Goal: Information Seeking & Learning: Find specific fact

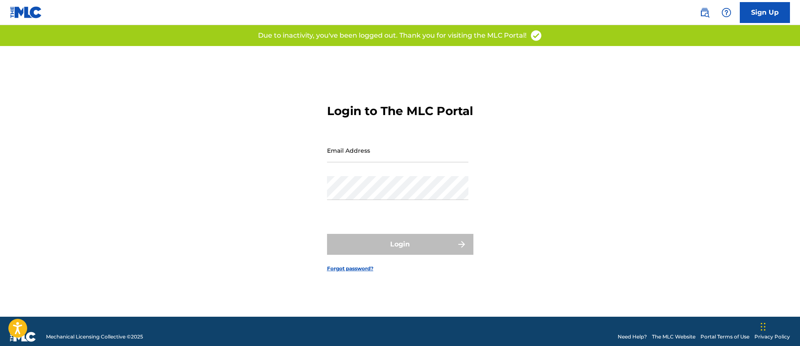
click at [405, 161] on input "Email Address" at bounding box center [397, 150] width 141 height 24
type input "[PERSON_NAME][EMAIL_ADDRESS][PERSON_NAME][DOMAIN_NAME]"
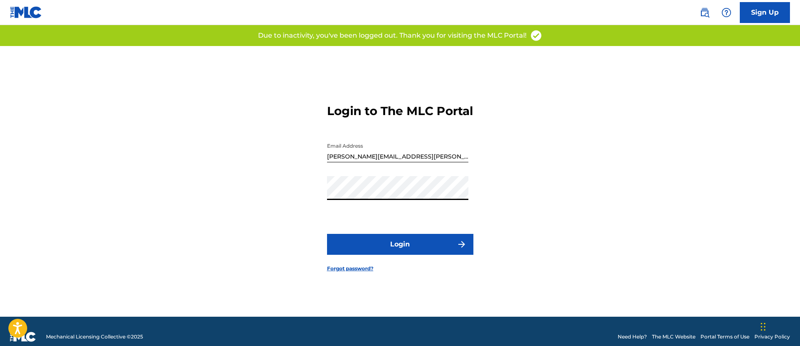
click at [327, 234] on button "Login" at bounding box center [400, 244] width 146 height 21
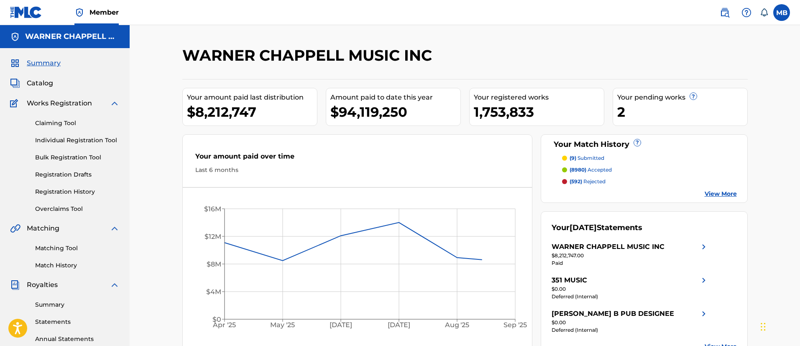
click at [37, 79] on span "Catalog" at bounding box center [40, 83] width 26 height 10
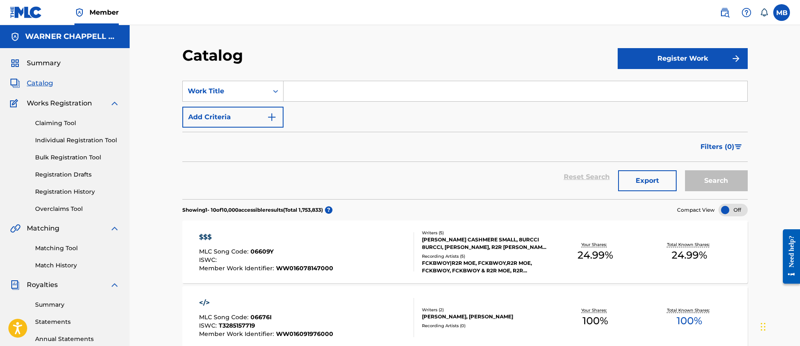
click at [211, 107] on button "Add Criteria" at bounding box center [232, 117] width 101 height 21
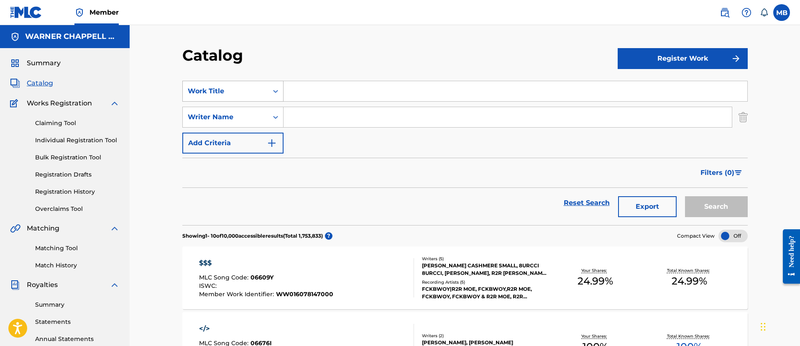
click at [216, 96] on div "Work Title" at bounding box center [225, 91] width 75 height 10
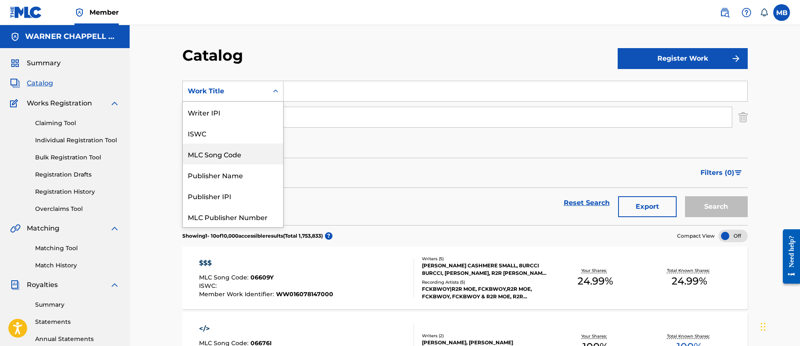
click at [226, 160] on div "MLC Song Code" at bounding box center [233, 154] width 100 height 21
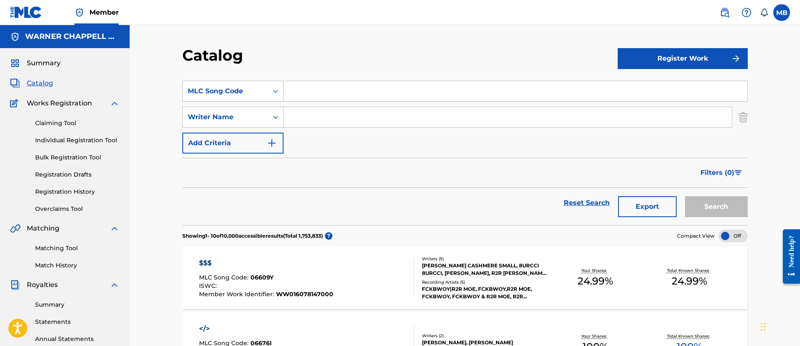
click at [322, 96] on input "Search Form" at bounding box center [516, 91] width 464 height 20
paste input "O5264X"
type input "O5264X"
click at [685, 196] on button "Search" at bounding box center [716, 206] width 63 height 21
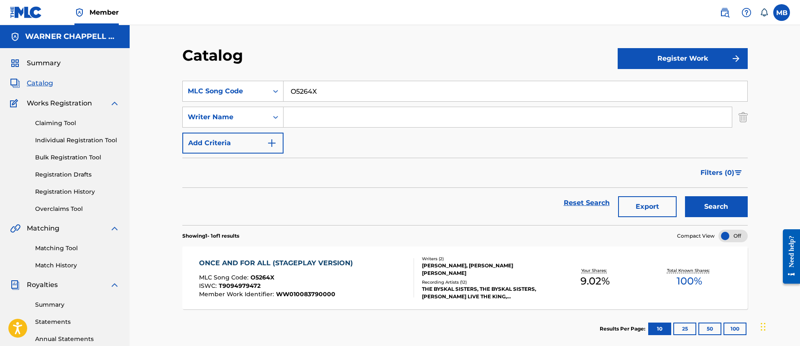
click at [391, 274] on div "ONCE AND FOR ALL (STAGEPLAY VERSION) MLC Song Code : O5264X ISWC : T9094979472 …" at bounding box center [306, 277] width 215 height 39
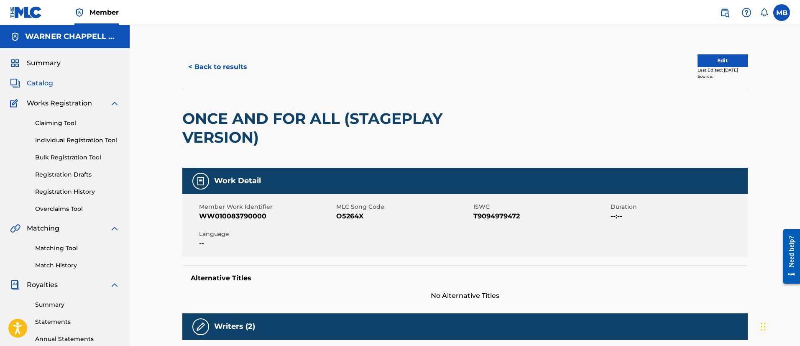
click at [208, 74] on button "< Back to results" at bounding box center [217, 66] width 71 height 21
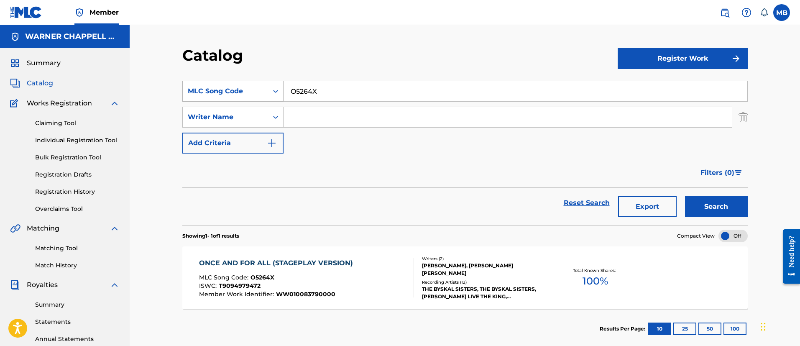
drag, startPoint x: 329, startPoint y: 97, endPoint x: 201, endPoint y: 85, distance: 128.6
click at [207, 86] on div "SearchWithCriteriacae98b36-6929-4be5-9802-928517ab2926 MLC Song Code O5264X" at bounding box center [465, 91] width 566 height 21
paste input "FE3XZ1"
click at [685, 196] on button "Search" at bounding box center [716, 206] width 63 height 21
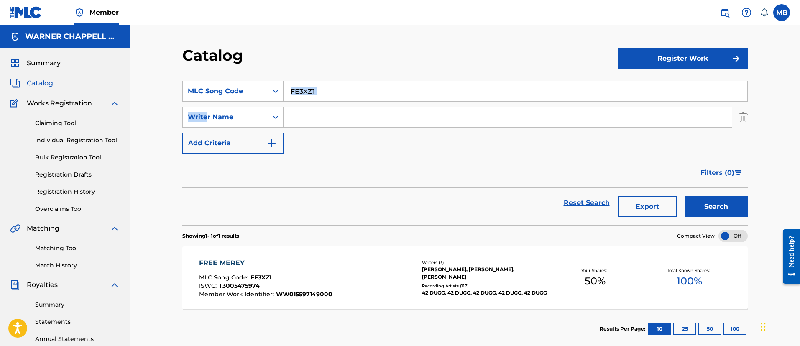
drag, startPoint x: 365, startPoint y: 101, endPoint x: 109, endPoint y: 107, distance: 256.5
click at [109, 107] on main "[PERSON_NAME] MUSIC INC Summary Catalog Works Registration Claiming Tool Indivi…" at bounding box center [400, 252] width 800 height 454
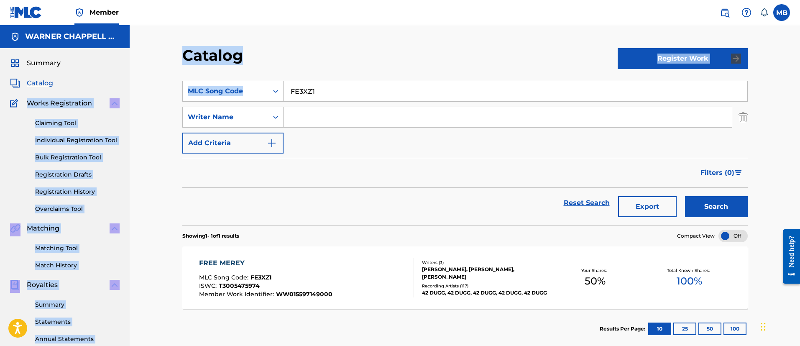
click at [291, 97] on input "FE3XZ1" at bounding box center [516, 91] width 464 height 20
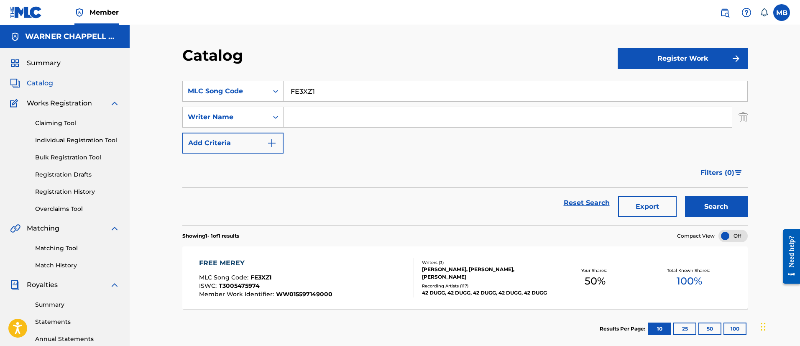
click at [301, 94] on input "FE3XZ1" at bounding box center [516, 91] width 464 height 20
paste input "GV8M8D"
type input "GV8M8D"
click at [685, 196] on button "Search" at bounding box center [716, 206] width 63 height 21
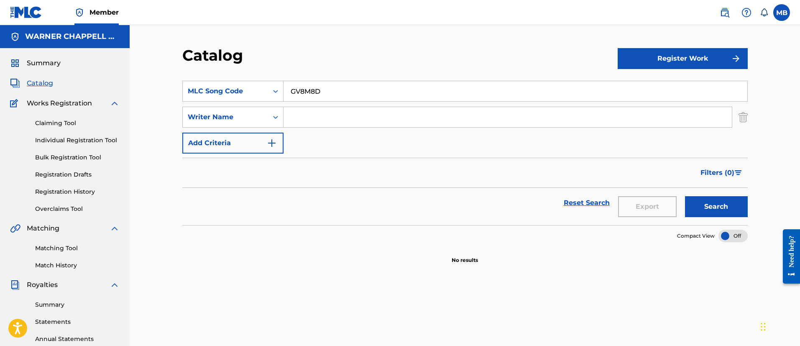
click at [725, 15] on img at bounding box center [725, 13] width 10 height 10
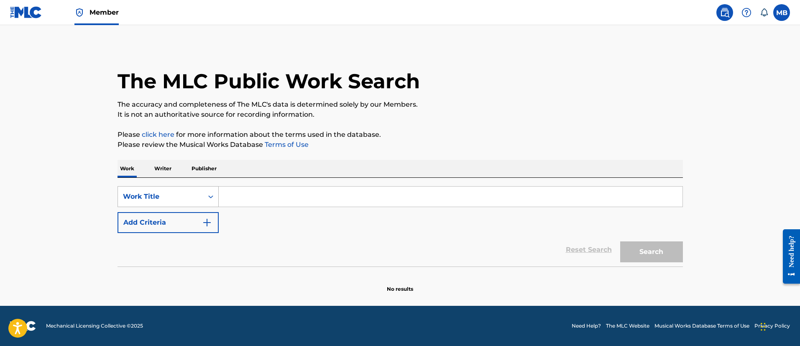
click at [164, 196] on div "Work Title" at bounding box center [160, 197] width 75 height 10
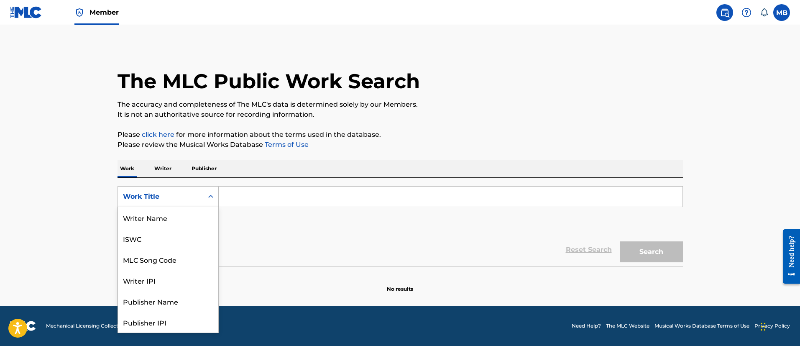
scroll to position [42, 0]
click at [172, 223] on div "MLC Song Code" at bounding box center [168, 217] width 100 height 21
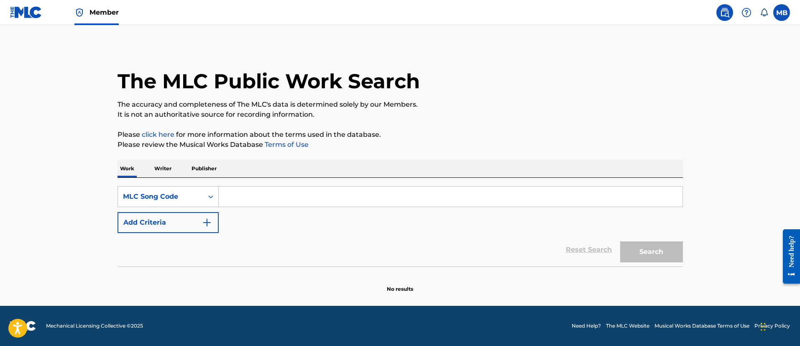
click at [283, 200] on input "Search Form" at bounding box center [451, 197] width 464 height 20
paste input "GV8M8D"
type input "GV8M8D"
click at [621, 241] on button "Search" at bounding box center [652, 251] width 63 height 21
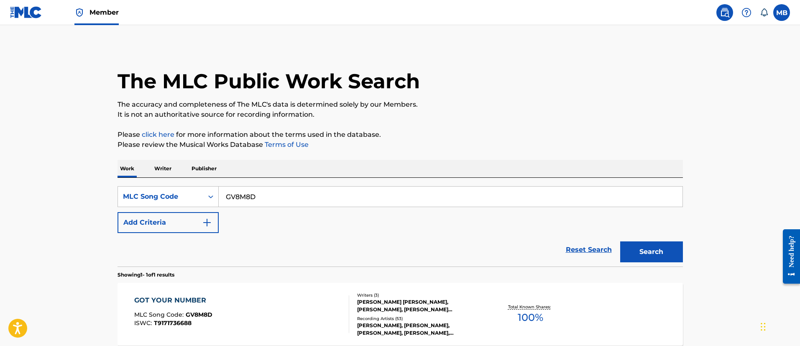
scroll to position [83, 0]
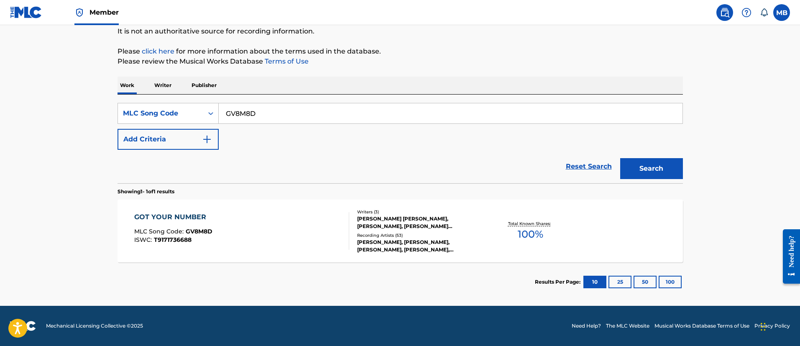
click at [269, 249] on div "GOT YOUR NUMBER MLC Song Code : GV8M8D ISWC : T9171736688" at bounding box center [241, 231] width 215 height 38
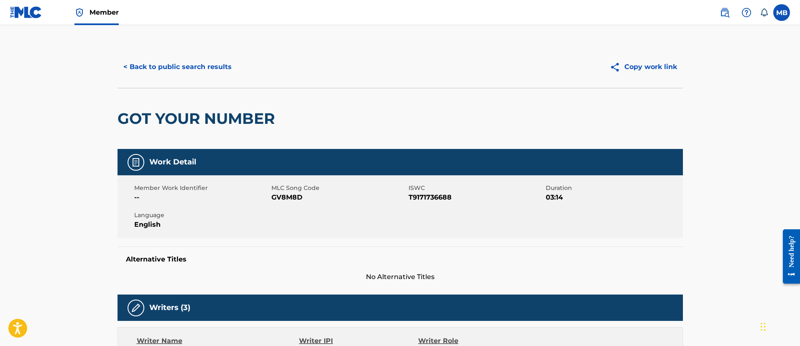
click at [170, 73] on button "< Back to public search results" at bounding box center [178, 66] width 120 height 21
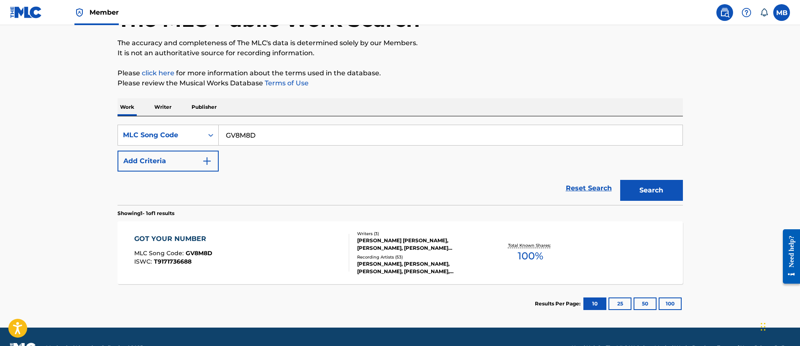
drag, startPoint x: 321, startPoint y: 133, endPoint x: 58, endPoint y: 129, distance: 262.8
click at [87, 130] on main "The MLC Public Work Search The accuracy and completeness of The MLC's data is d…" at bounding box center [400, 146] width 800 height 364
click at [621, 180] on button "Search" at bounding box center [652, 190] width 63 height 21
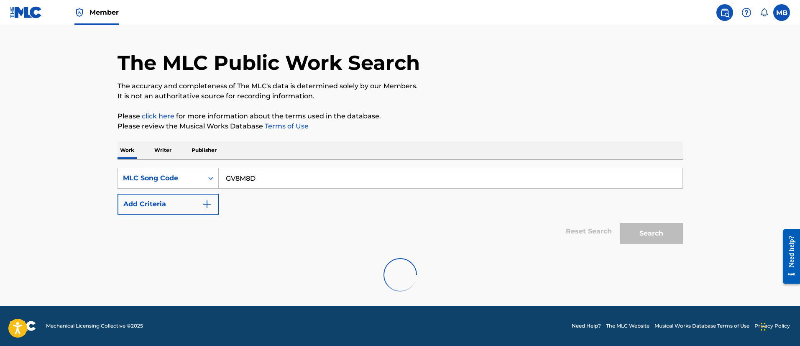
scroll to position [62, 0]
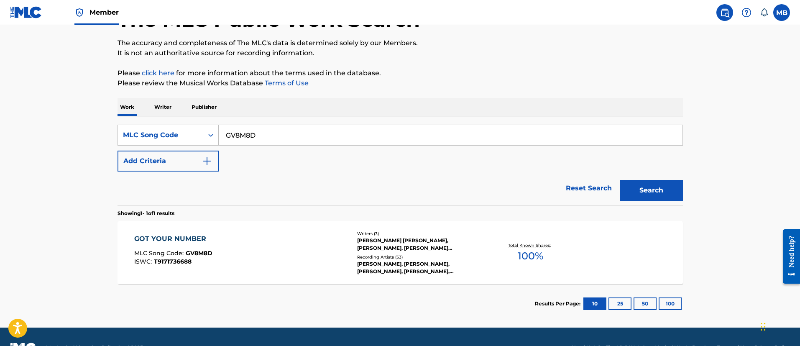
click at [267, 250] on div "GOT YOUR NUMBER MLC Song Code : GV8M8D ISWC : T9171736688" at bounding box center [241, 253] width 215 height 38
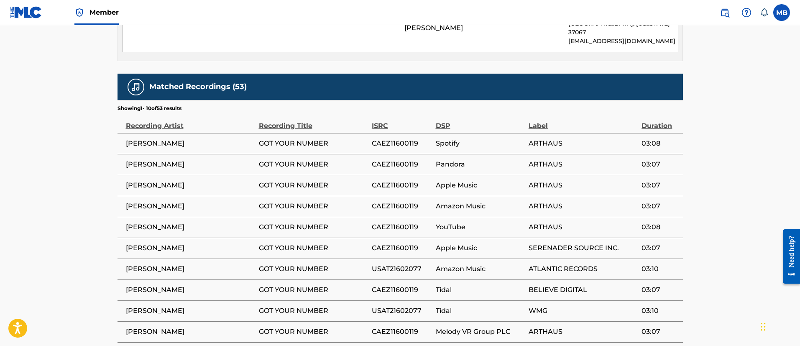
scroll to position [785, 0]
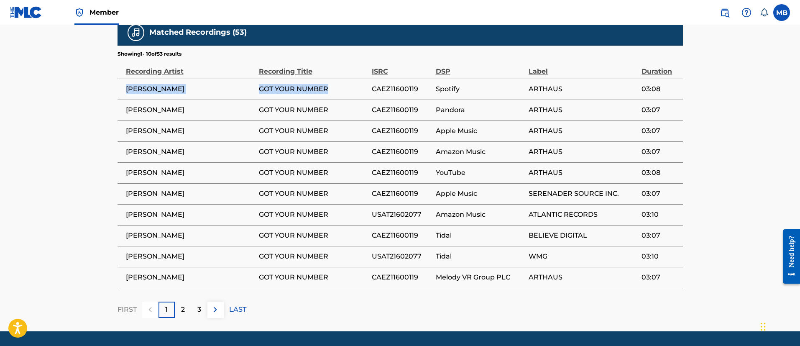
drag, startPoint x: 331, startPoint y: 63, endPoint x: 126, endPoint y: 61, distance: 205.9
click at [126, 79] on tr "[PERSON_NAME] GOT YOUR NUMBER CAEZ11600119 Spotify ARTHAUS 03:08" at bounding box center [401, 89] width 566 height 21
copy tr "[PERSON_NAME] GOT YOUR NUMBER"
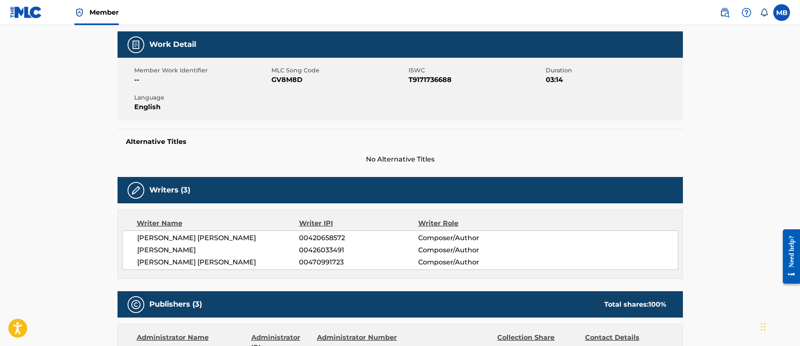
scroll to position [0, 0]
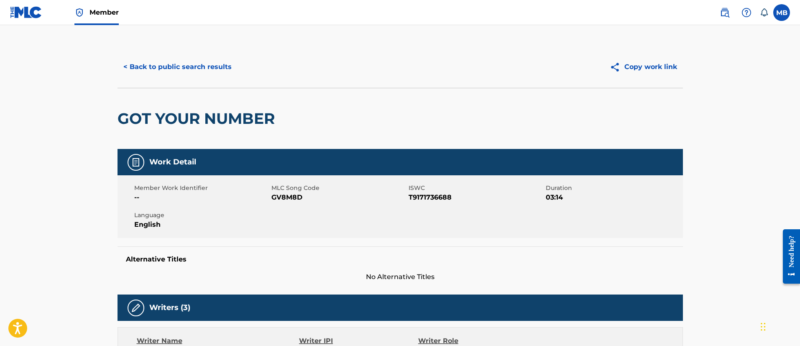
click at [194, 67] on button "< Back to public search results" at bounding box center [178, 66] width 120 height 21
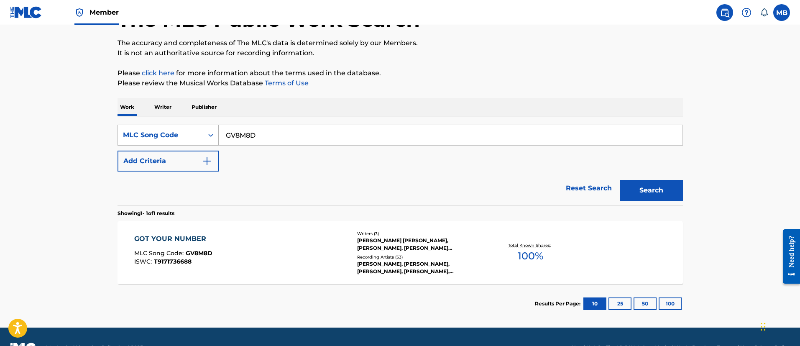
drag, startPoint x: 274, startPoint y: 132, endPoint x: 131, endPoint y: 133, distance: 143.1
click at [137, 133] on div "SearchWithCriteriadbc30860-05b7-4641-a421-b2d1ae8ef8f6 MLC Song Code GV8M8D" at bounding box center [401, 135] width 566 height 21
paste input "TVD8R4"
type input "TVD8R4"
click at [621, 180] on button "Search" at bounding box center [652, 190] width 63 height 21
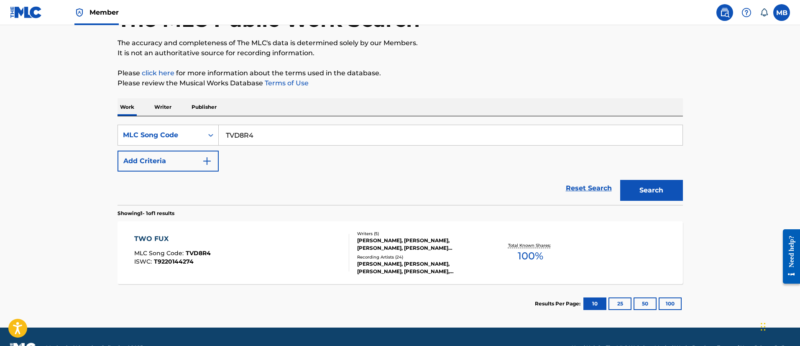
click at [279, 251] on div "TWO FUX MLC Song Code : TVD8R4 ISWC : T9220144274" at bounding box center [241, 253] width 215 height 38
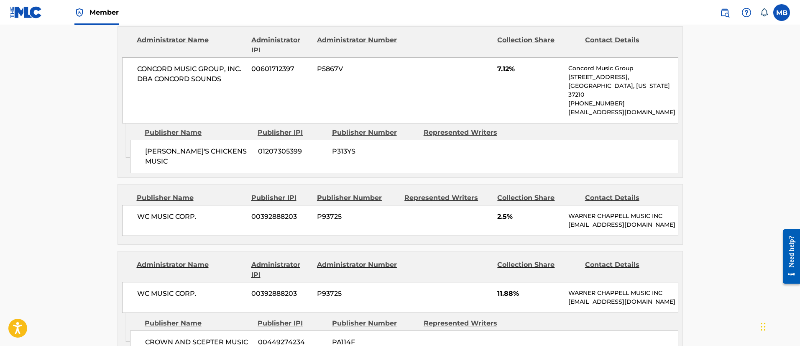
scroll to position [502, 0]
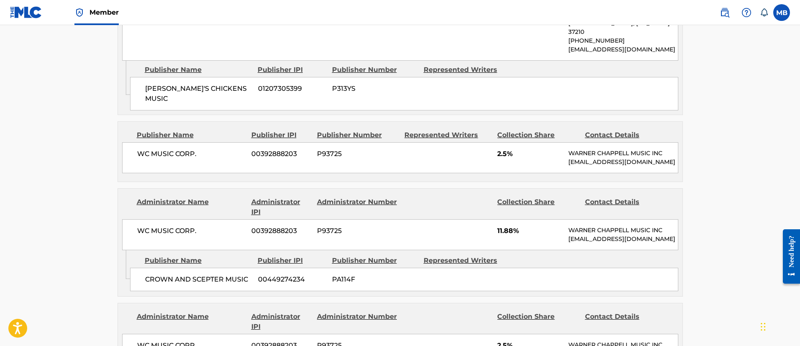
click at [103, 9] on span "Member" at bounding box center [104, 13] width 29 height 10
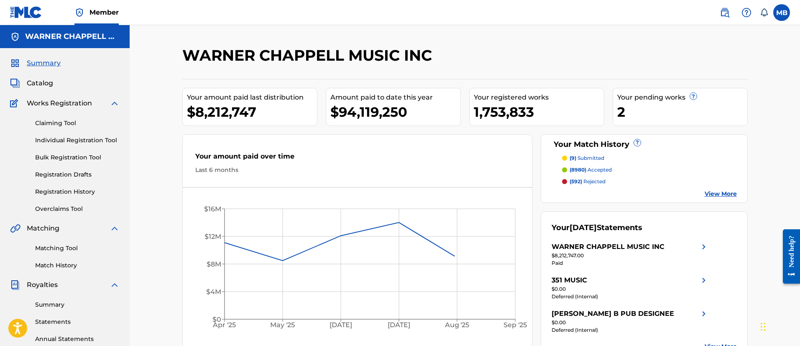
click at [45, 91] on div "Summary Catalog Works Registration Claiming Tool Individual Registration Tool B…" at bounding box center [65, 263] width 130 height 431
click at [45, 89] on div "Summary Catalog Works Registration Claiming Tool Individual Registration Tool B…" at bounding box center [65, 263] width 130 height 431
click at [45, 84] on span "Catalog" at bounding box center [40, 83] width 26 height 10
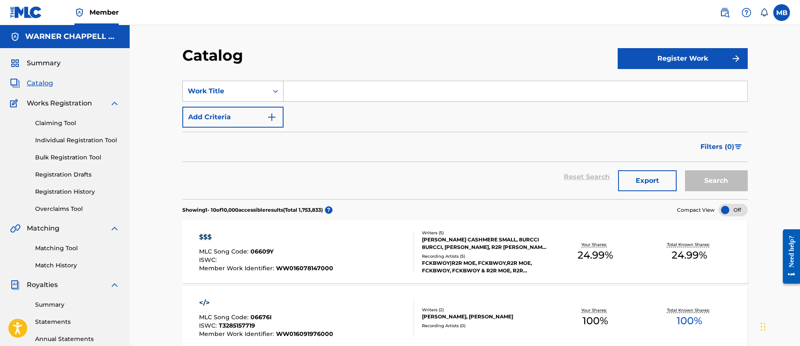
click at [245, 91] on div "Work Title" at bounding box center [225, 91] width 75 height 10
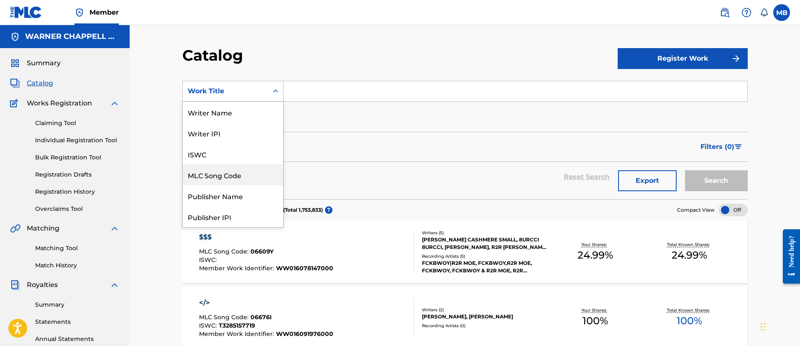
click at [241, 165] on div "MLC Song Code" at bounding box center [233, 174] width 100 height 21
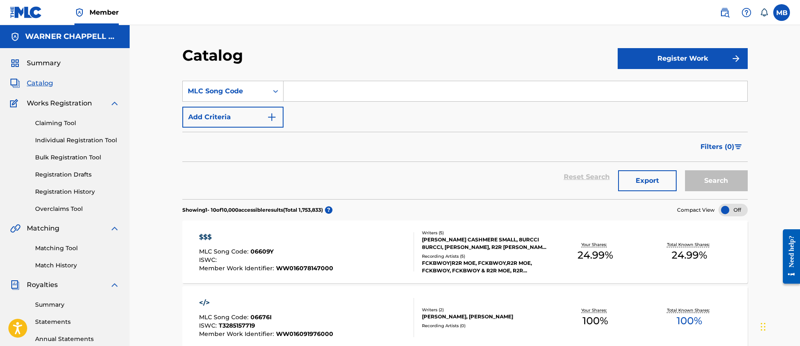
click at [333, 91] on input "Search Form" at bounding box center [516, 91] width 464 height 20
paste input "TVD8R4"
type input "TVD8R4"
click at [685, 170] on button "Search" at bounding box center [716, 180] width 63 height 21
